Goal: Information Seeking & Learning: Learn about a topic

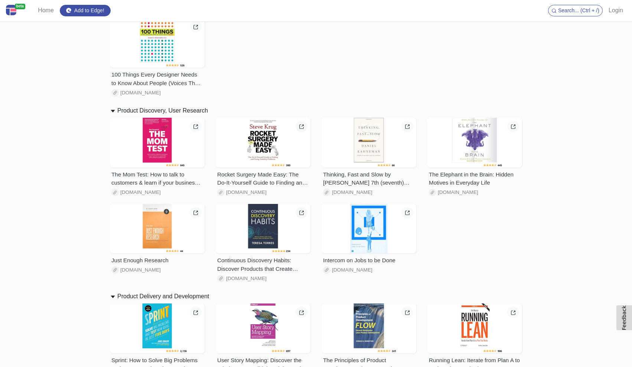
scroll to position [535, 0]
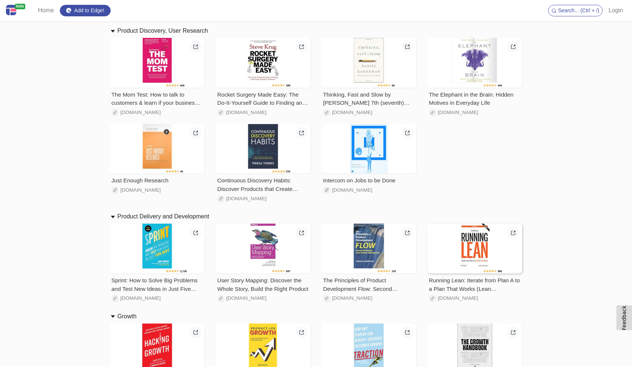
click at [481, 258] on div at bounding box center [475, 249] width 95 height 50
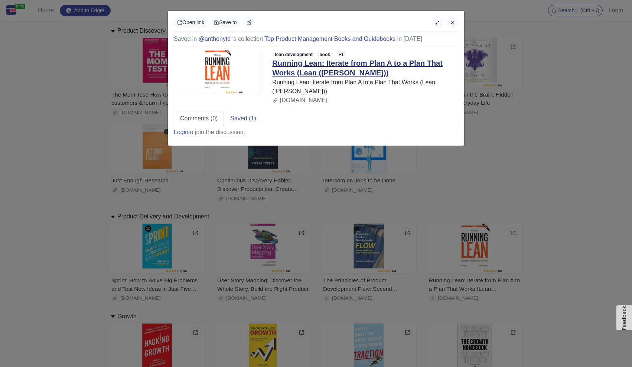
click at [329, 74] on link "Running Lean: Iterate from Plan A to a Plan That Works (Lean ([PERSON_NAME]))" at bounding box center [357, 68] width 171 height 18
click at [454, 19] on button "button" at bounding box center [453, 23] width 12 height 12
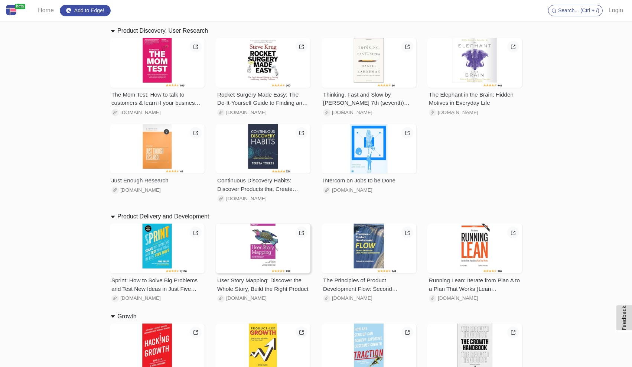
click at [287, 255] on div at bounding box center [263, 249] width 95 height 50
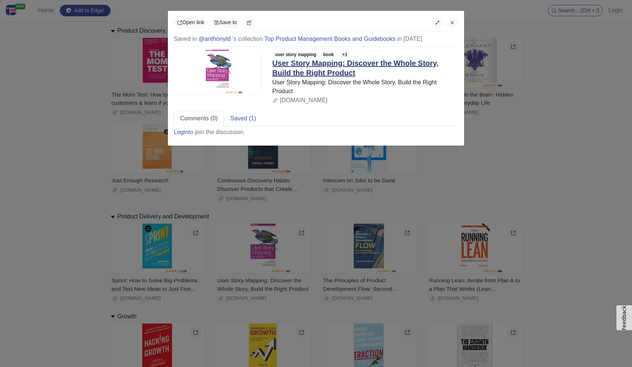
click at [314, 70] on link "User Story Mapping: Discover the Whole Story, Build the Right Product" at bounding box center [355, 68] width 166 height 18
click at [454, 22] on icon "button" at bounding box center [452, 22] width 5 height 5
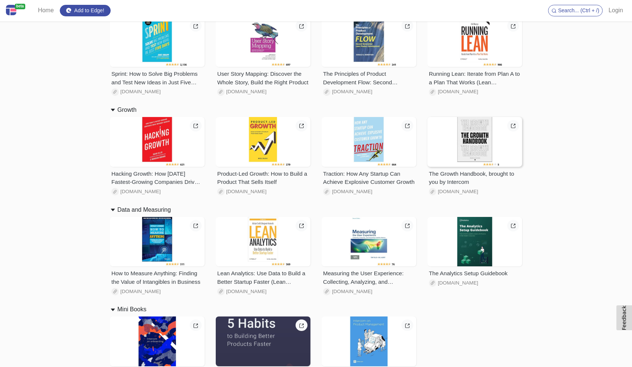
scroll to position [741, 0]
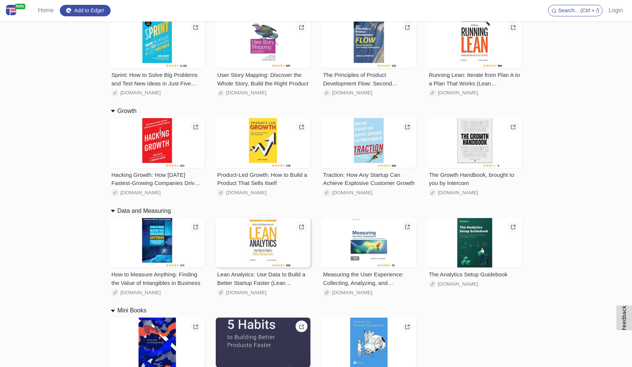
click at [260, 253] on div at bounding box center [263, 243] width 95 height 50
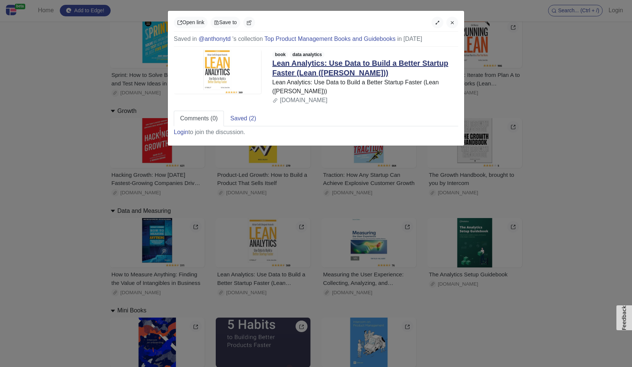
click at [332, 64] on link "Lean Analytics: Use Data to Build a Better Startup Faster (Lean ([PERSON_NAME]))" at bounding box center [360, 68] width 176 height 18
click at [353, 205] on div "Open link Save to Saved in @anthonytd 's collection Top Product Management Book…" at bounding box center [316, 183] width 632 height 367
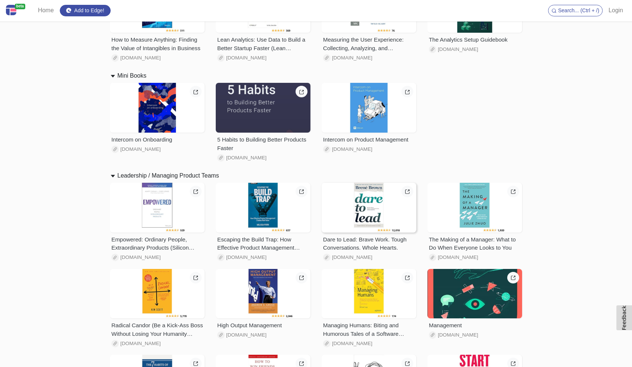
scroll to position [1004, 0]
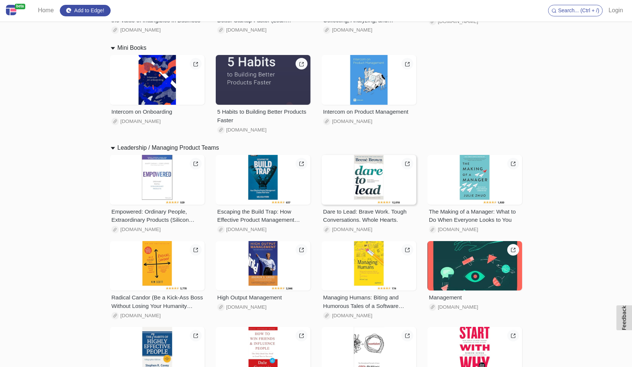
click at [368, 173] on div at bounding box center [369, 180] width 95 height 50
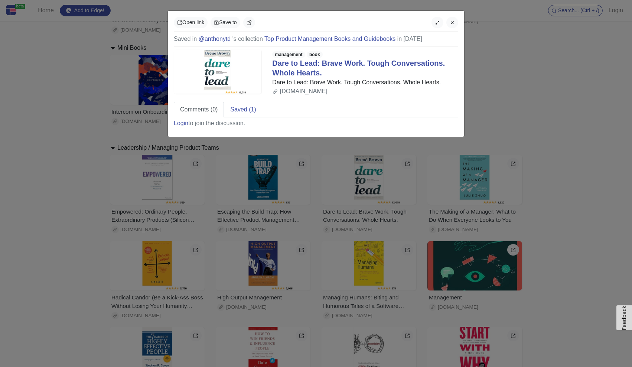
click at [326, 70] on div "management book Dare to Lead: Brave Work. Tough Conversations. Whole Hearts. Da…" at bounding box center [365, 73] width 197 height 46
click at [327, 62] on link "Dare to Lead: Brave Work. Tough Conversations. Whole Hearts." at bounding box center [358, 68] width 173 height 18
click at [450, 25] on icon "button" at bounding box center [452, 22] width 5 height 5
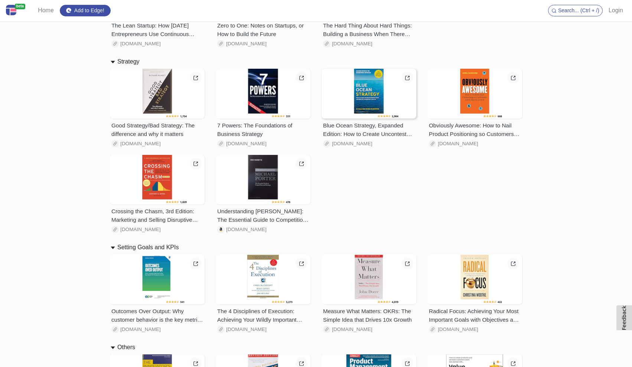
scroll to position [1680, 0]
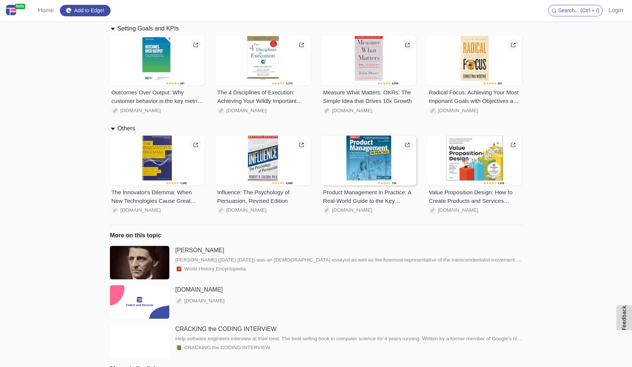
click at [373, 151] on div at bounding box center [369, 161] width 95 height 50
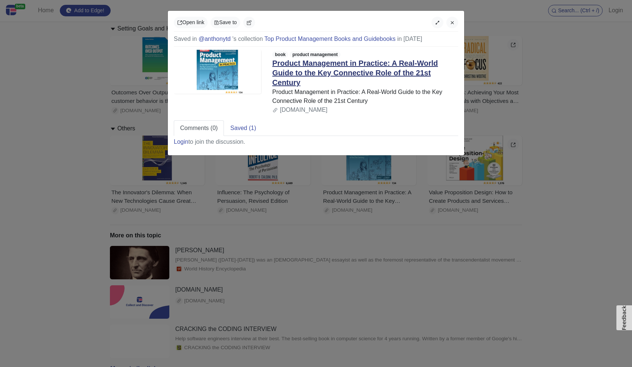
click at [327, 71] on link "Product Management in Practice: A Real-World Guide to the Key Connective Role o…" at bounding box center [355, 72] width 166 height 27
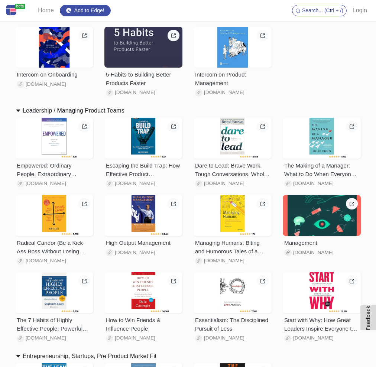
scroll to position [981, 0]
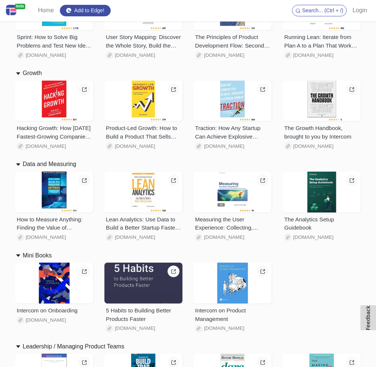
scroll to position [716, 0]
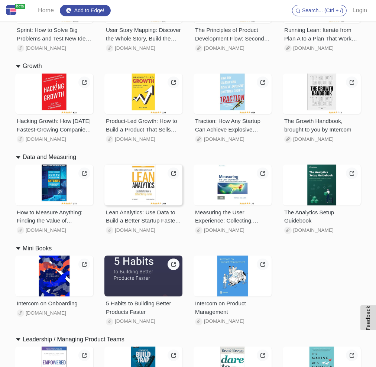
click at [160, 197] on div at bounding box center [143, 185] width 78 height 41
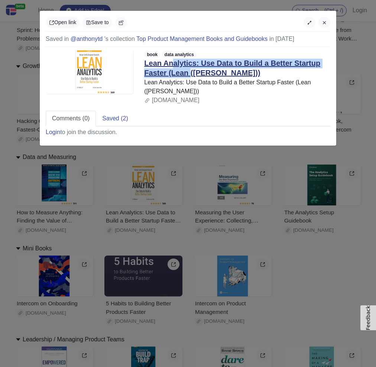
drag, startPoint x: 139, startPoint y: 61, endPoint x: 166, endPoint y: 71, distance: 28.0
click at [166, 71] on div "book data analytics Lean Analytics: Use Data to Build a Better Startup Faster (…" at bounding box center [237, 77] width 197 height 55
copy link "Lean Analytics: Use Data to Build a Better Startup Faster"
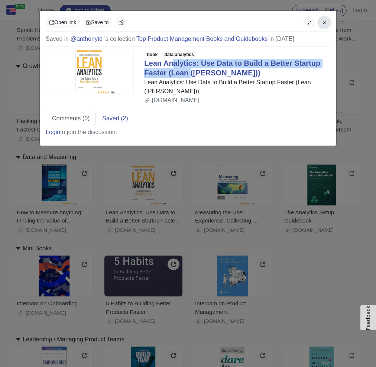
click at [326, 24] on icon "button" at bounding box center [324, 22] width 5 height 5
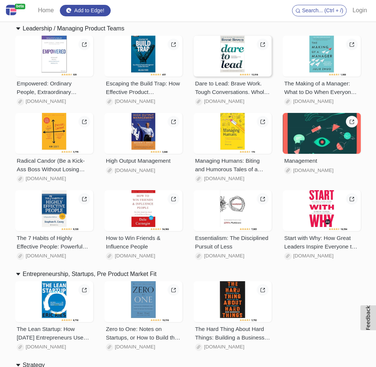
scroll to position [1029, 0]
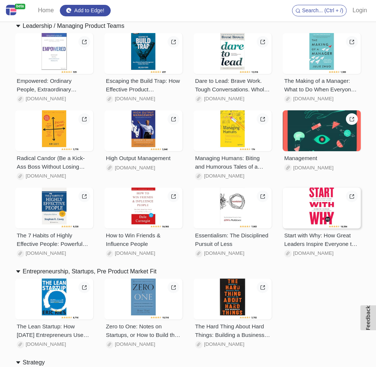
click at [311, 208] on div at bounding box center [322, 208] width 78 height 41
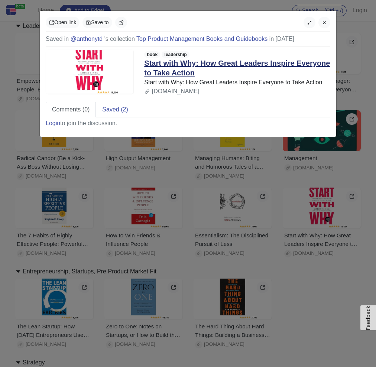
click at [166, 64] on link "Start with Why: How Great Leaders Inspire Everyone to Take Action" at bounding box center [237, 68] width 186 height 18
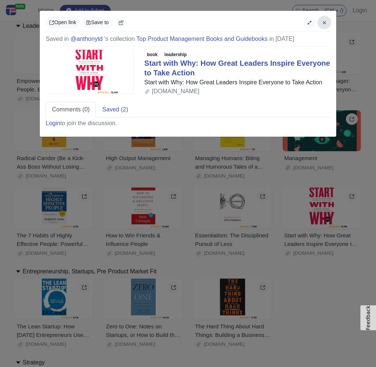
click at [326, 21] on icon "button" at bounding box center [324, 22] width 5 height 5
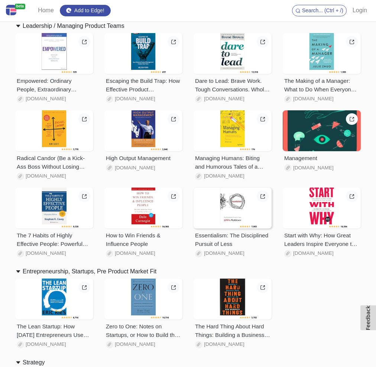
click at [248, 222] on div at bounding box center [233, 208] width 78 height 41
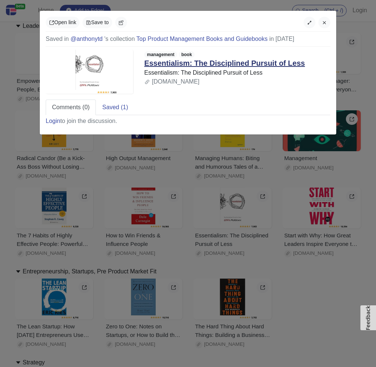
click at [174, 64] on link "Essentialism: The Disciplined Pursuit of Less" at bounding box center [224, 63] width 161 height 8
click at [325, 22] on icon "button" at bounding box center [324, 22] width 3 height 3
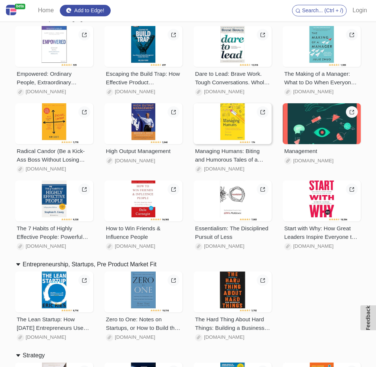
scroll to position [1038, 0]
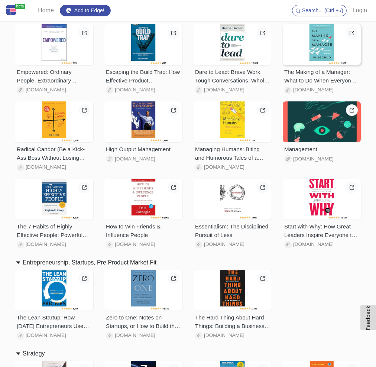
click at [335, 64] on div at bounding box center [322, 44] width 78 height 41
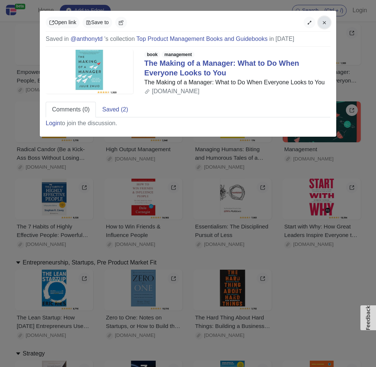
click at [324, 25] on icon "button" at bounding box center [324, 22] width 5 height 5
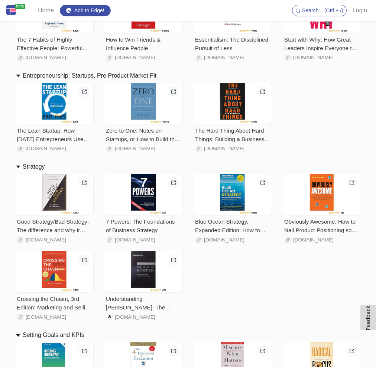
scroll to position [1229, 0]
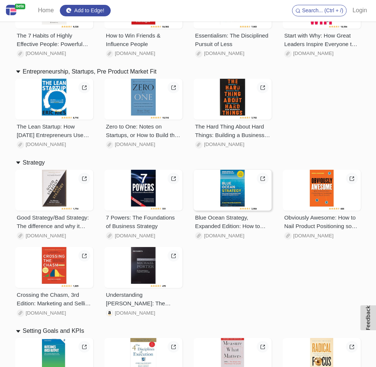
click at [243, 208] on div at bounding box center [233, 190] width 78 height 41
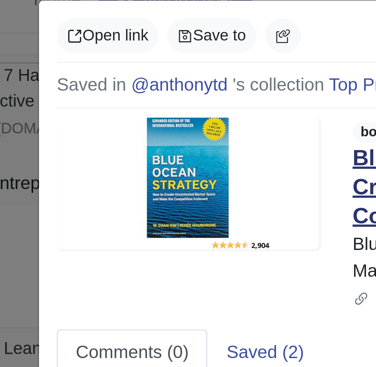
click at [149, 65] on link "Blue Ocean Strategy, Expanded Edition: How to Create Uncontested Market Space a…" at bounding box center [228, 72] width 169 height 27
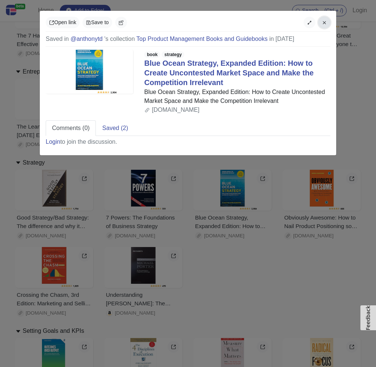
click at [321, 25] on button "button" at bounding box center [324, 23] width 12 height 12
